Goal: Transaction & Acquisition: Purchase product/service

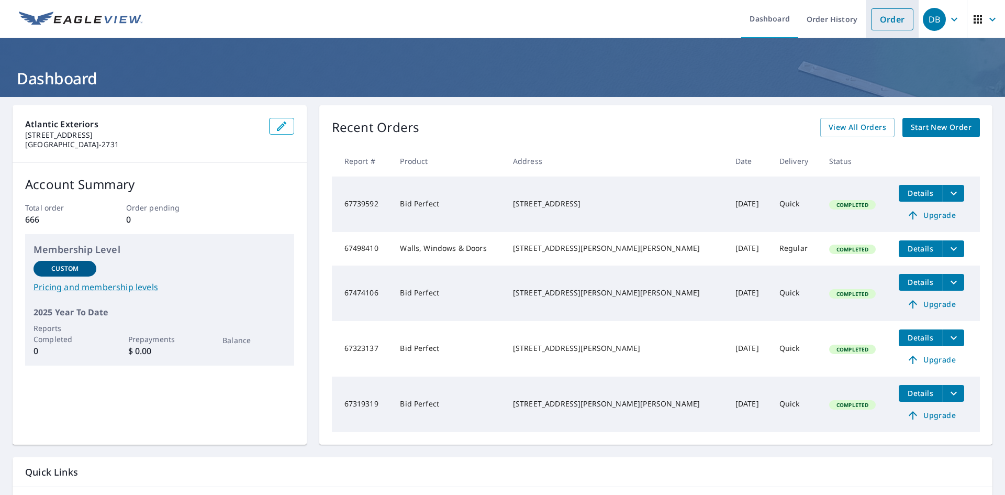
click at [878, 21] on link "Order" at bounding box center [892, 19] width 42 height 22
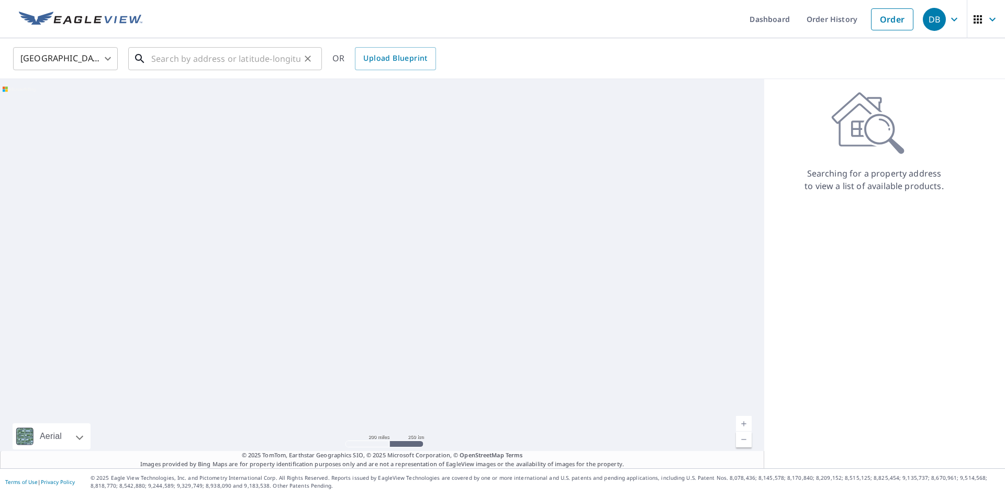
click at [219, 61] on input "text" at bounding box center [225, 58] width 149 height 29
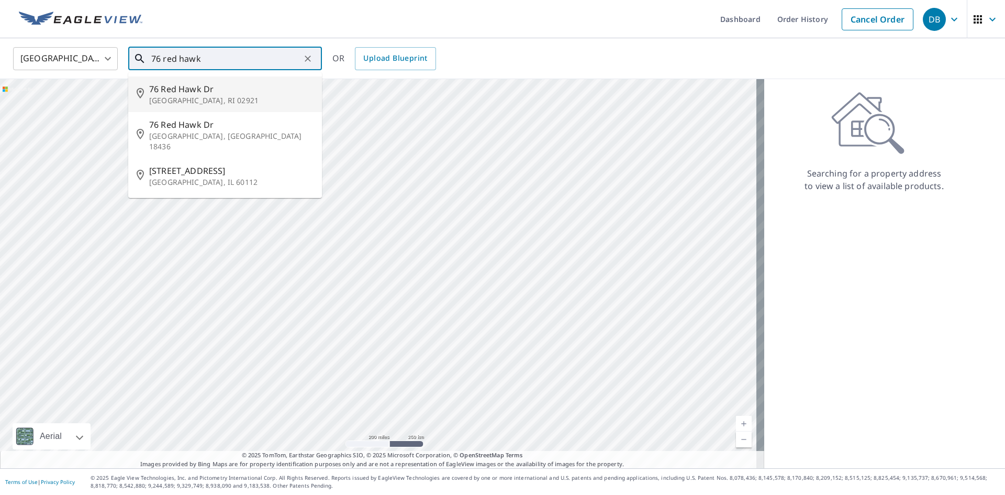
click at [240, 92] on span "76 Red Hawk Dr" at bounding box center [231, 89] width 164 height 13
type input "[STREET_ADDRESS][PERSON_NAME]"
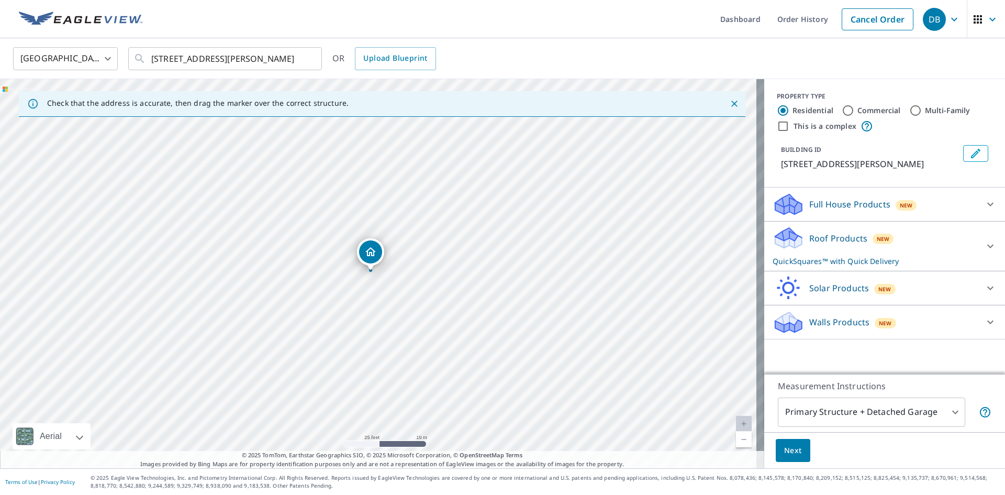
drag, startPoint x: 379, startPoint y: 217, endPoint x: 404, endPoint y: 371, distance: 155.9
click at [403, 372] on div "[STREET_ADDRESS][PERSON_NAME]" at bounding box center [382, 273] width 764 height 389
click at [979, 234] on div at bounding box center [990, 246] width 25 height 25
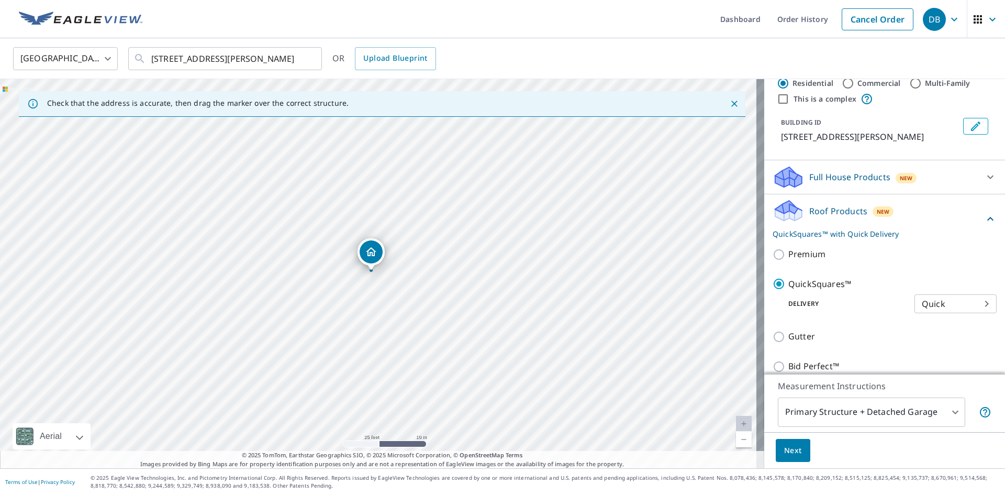
scroll to position [52, 0]
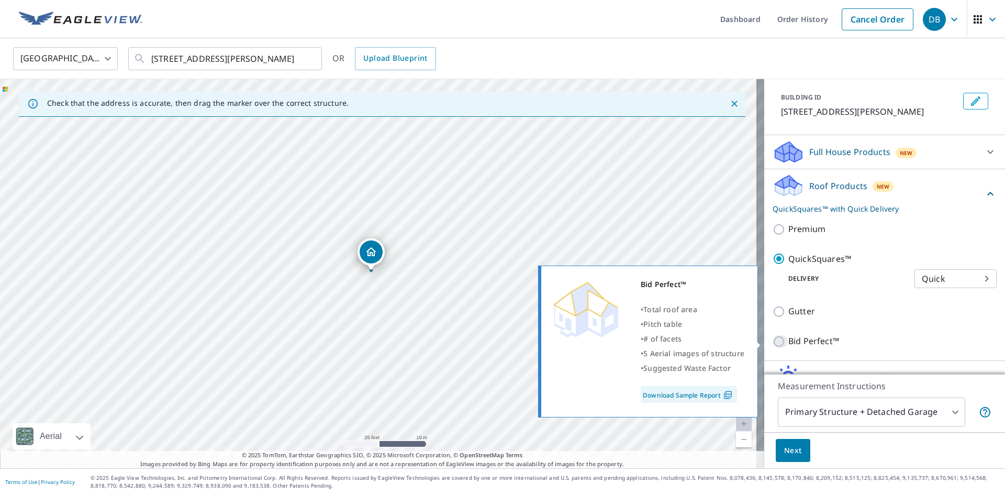
click at [776, 341] on input "Bid Perfect™" at bounding box center [781, 341] width 16 height 13
checkbox input "true"
checkbox input "false"
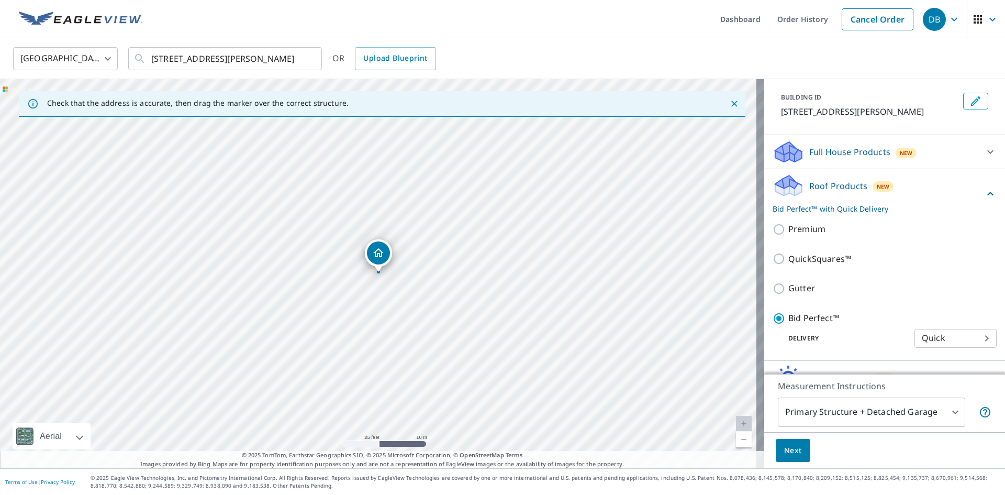
click at [984, 191] on icon at bounding box center [990, 193] width 13 height 13
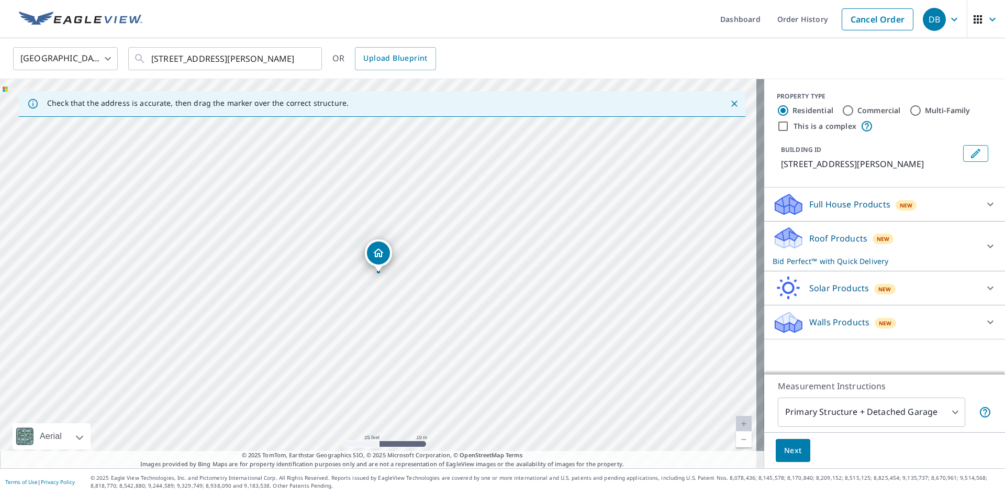
scroll to position [0, 0]
drag, startPoint x: 452, startPoint y: 271, endPoint x: 437, endPoint y: 290, distance: 23.9
click at [438, 289] on div "[STREET_ADDRESS][PERSON_NAME]" at bounding box center [382, 273] width 764 height 389
click at [984, 247] on icon at bounding box center [990, 246] width 13 height 13
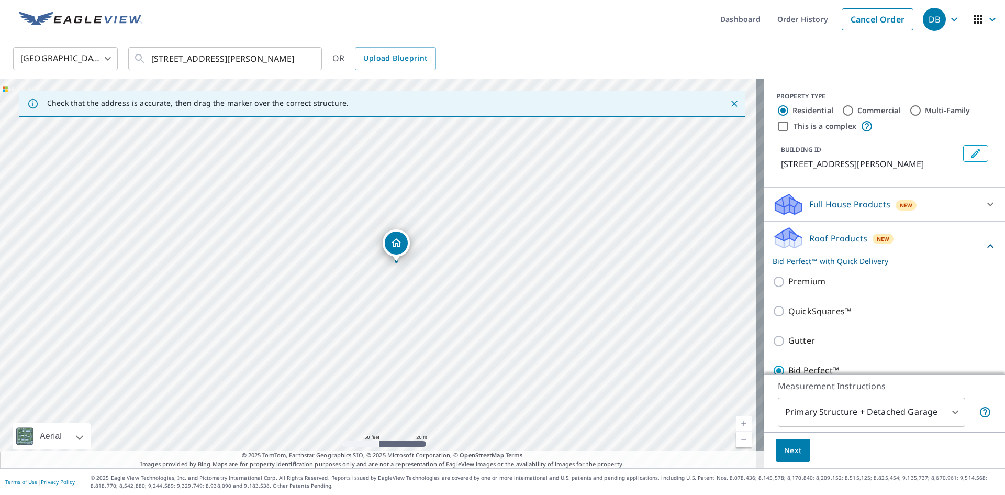
click at [981, 241] on div "Roof Products New Bid Perfect™ with Quick Delivery Premium QuickSquares™ Gutter…" at bounding box center [884, 317] width 241 height 192
click at [984, 242] on icon at bounding box center [990, 246] width 13 height 13
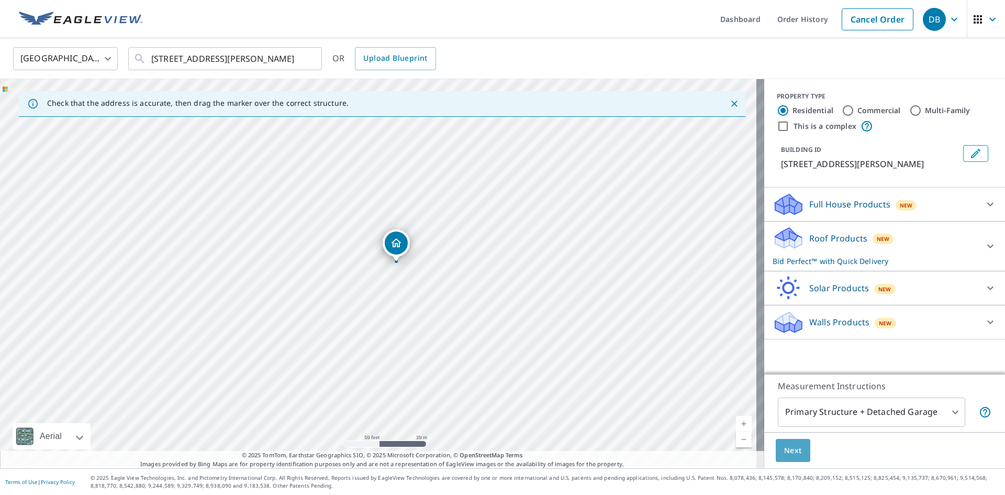
click at [788, 448] on span "Next" at bounding box center [793, 450] width 18 height 13
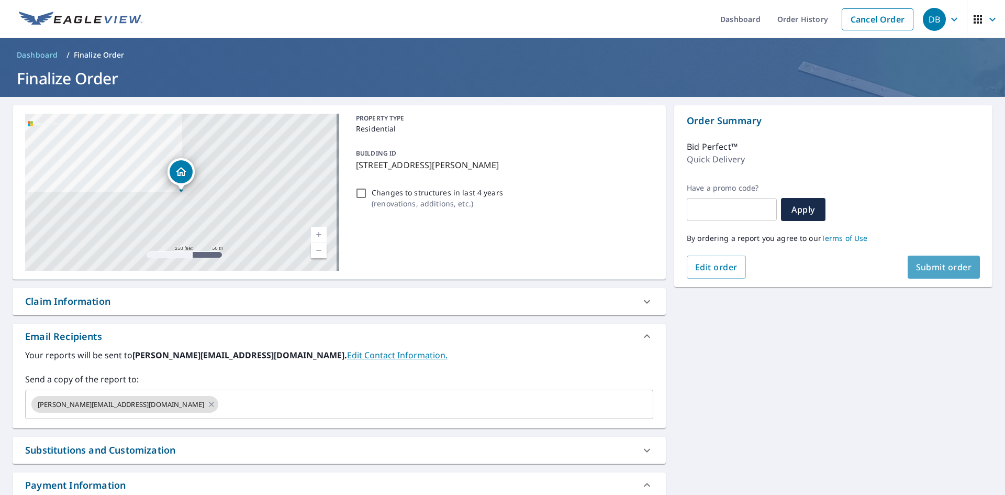
click at [935, 269] on span "Submit order" at bounding box center [944, 267] width 56 height 12
checkbox input "true"
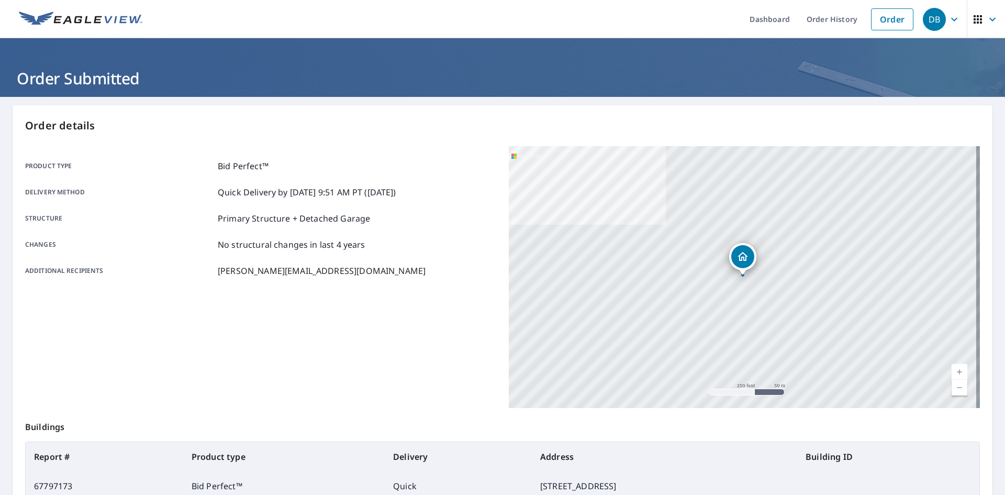
scroll to position [121, 0]
